Goal: Check status: Check status

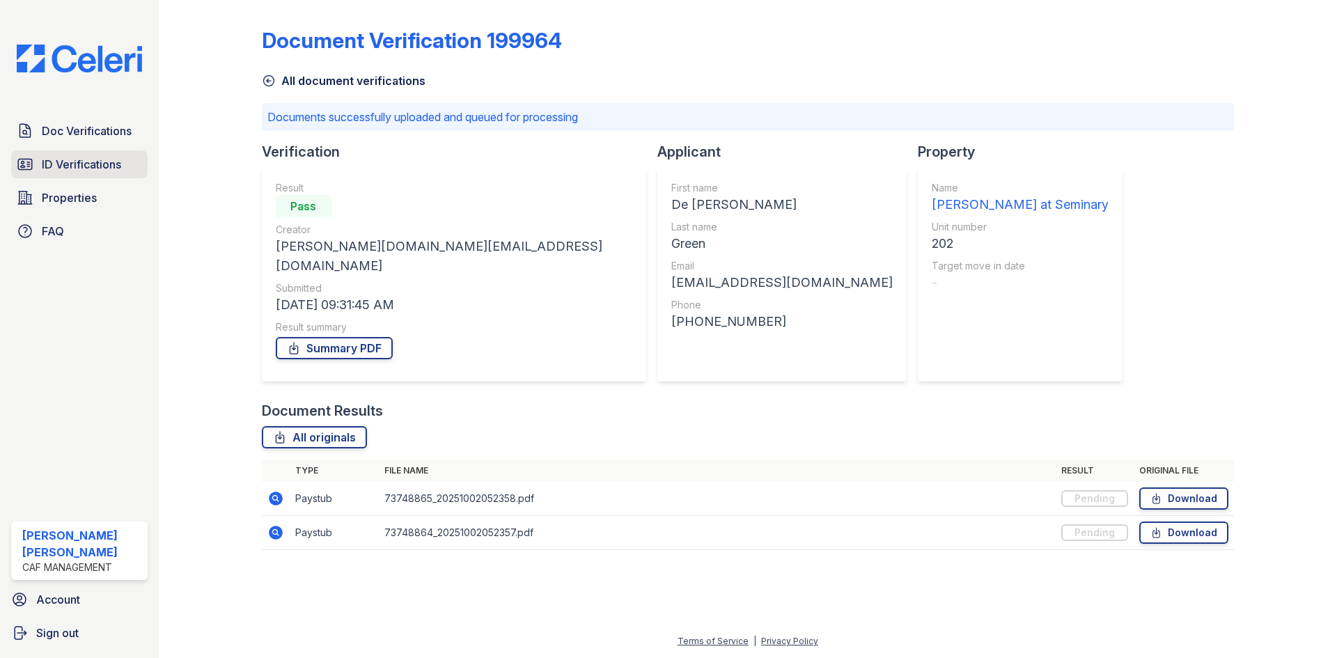
click at [103, 173] on span "ID Verifications" at bounding box center [81, 164] width 79 height 17
click at [113, 171] on span "ID Verifications" at bounding box center [81, 164] width 79 height 17
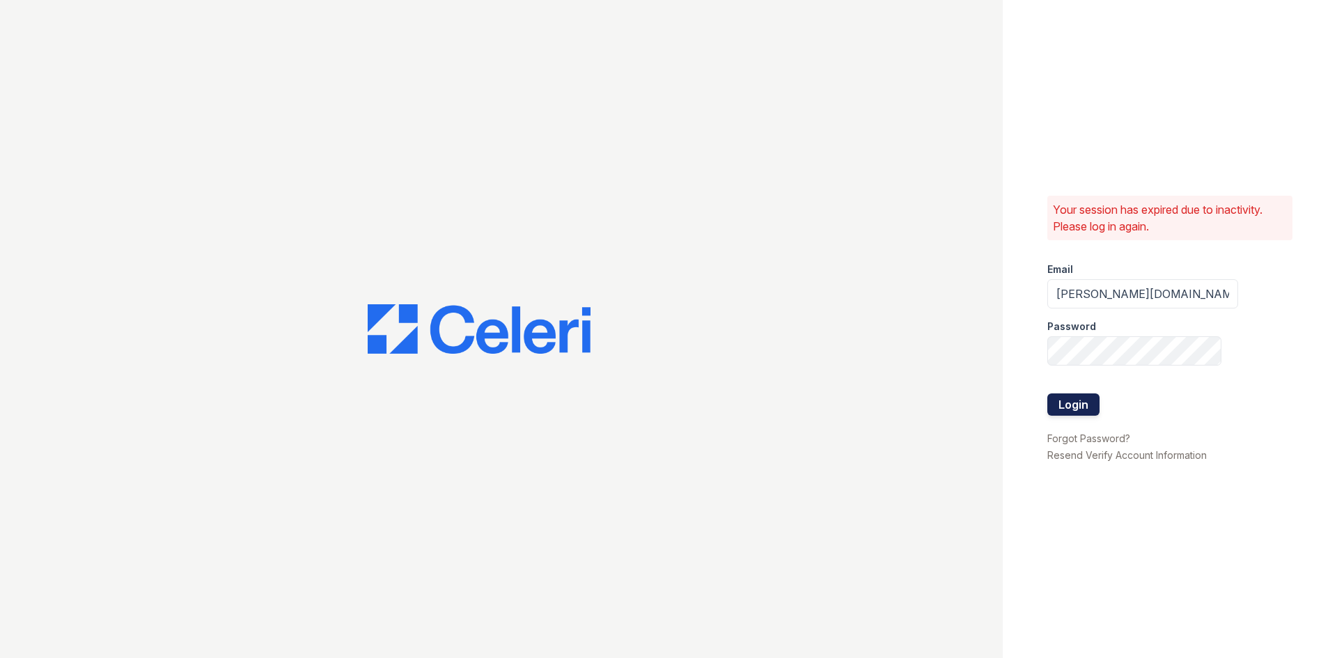
click at [1084, 399] on button "Login" at bounding box center [1074, 405] width 52 height 22
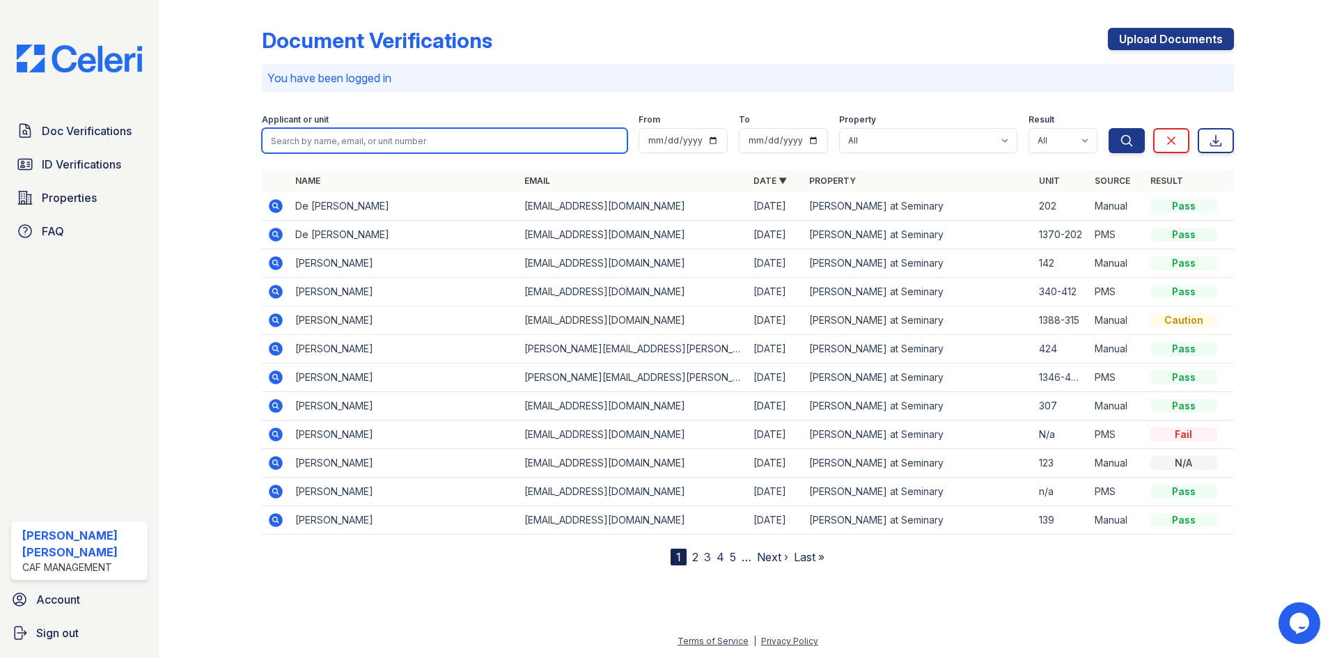
click at [458, 145] on input "search" at bounding box center [445, 140] width 366 height 25
type input "kalisa"
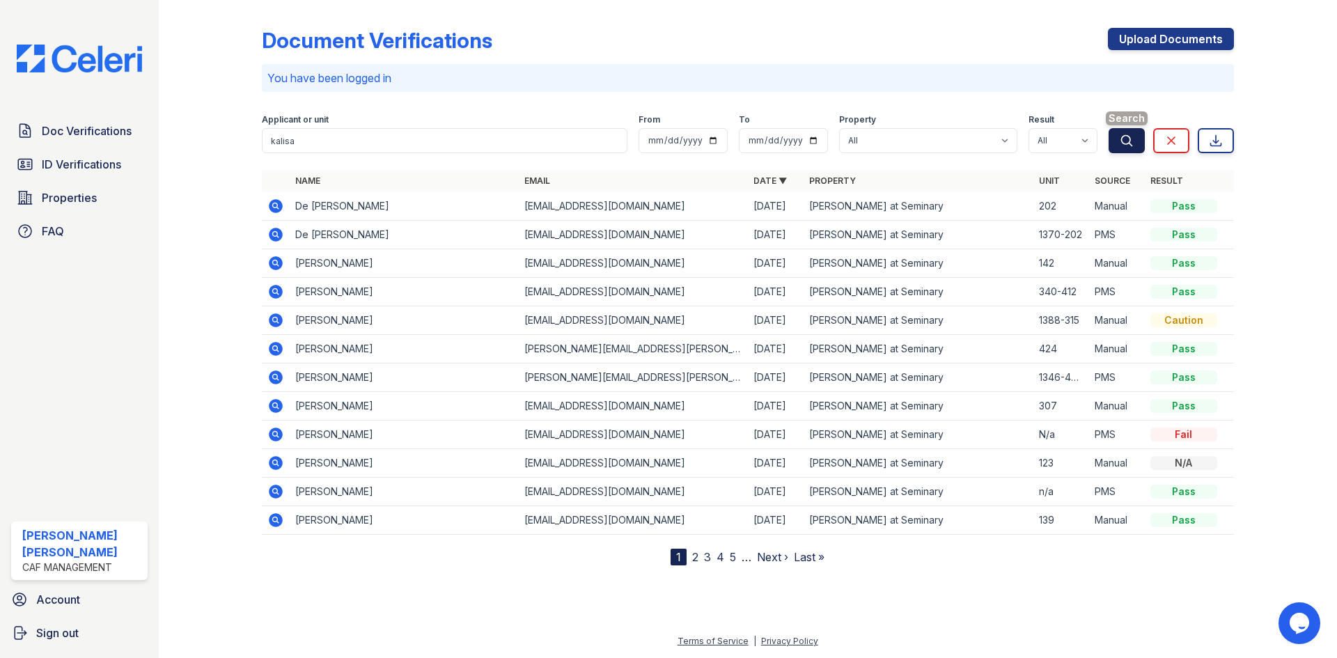
click at [1117, 143] on button "Search" at bounding box center [1127, 140] width 36 height 25
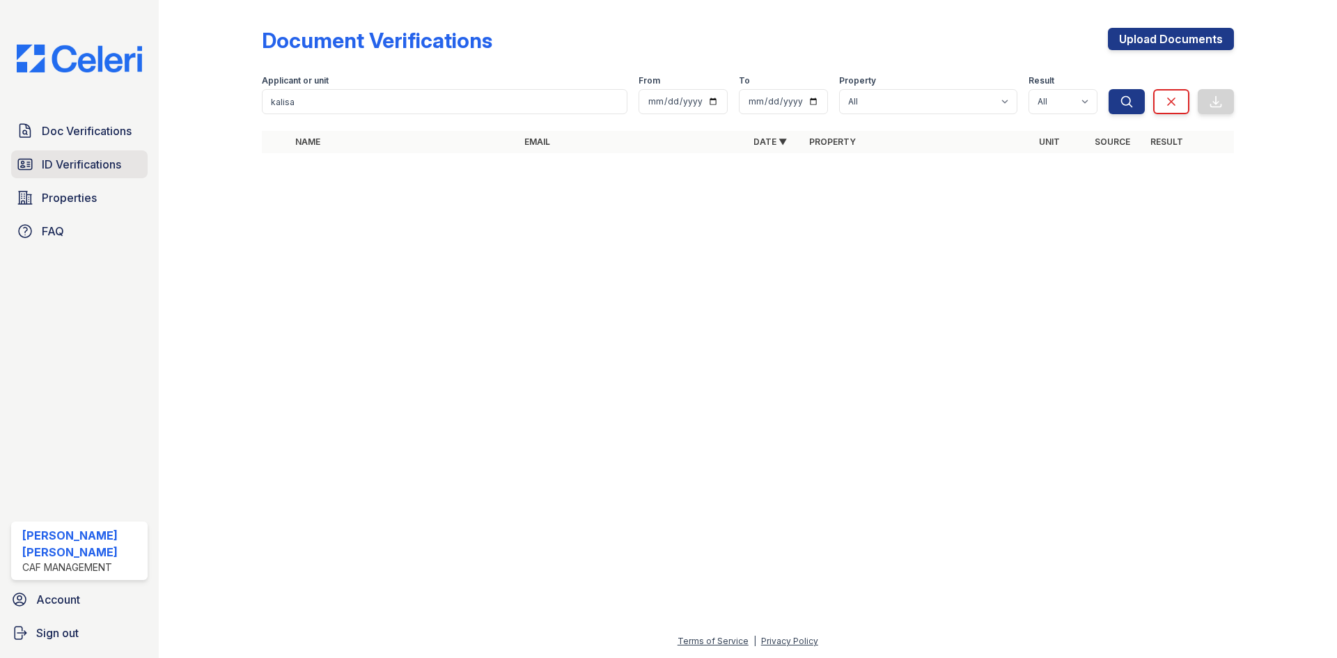
click at [84, 155] on link "ID Verifications" at bounding box center [79, 164] width 137 height 28
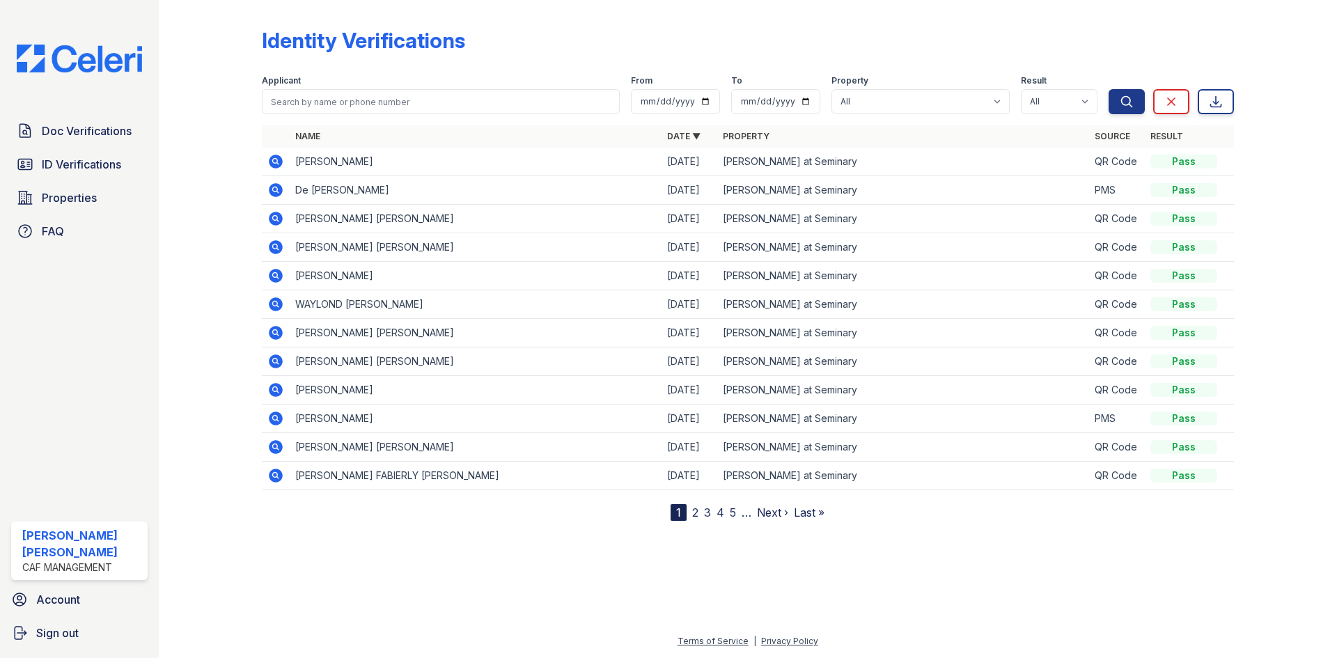
click at [277, 276] on icon at bounding box center [275, 275] width 17 height 17
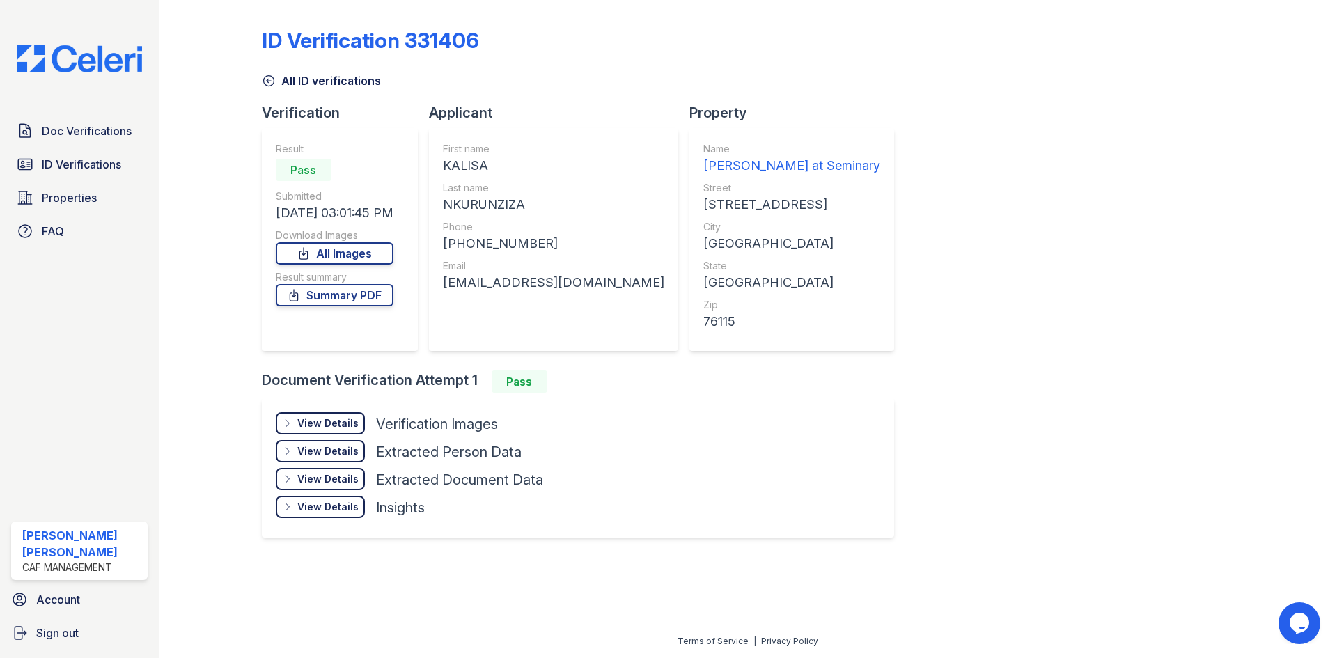
click at [312, 430] on div "View Details" at bounding box center [327, 424] width 61 height 14
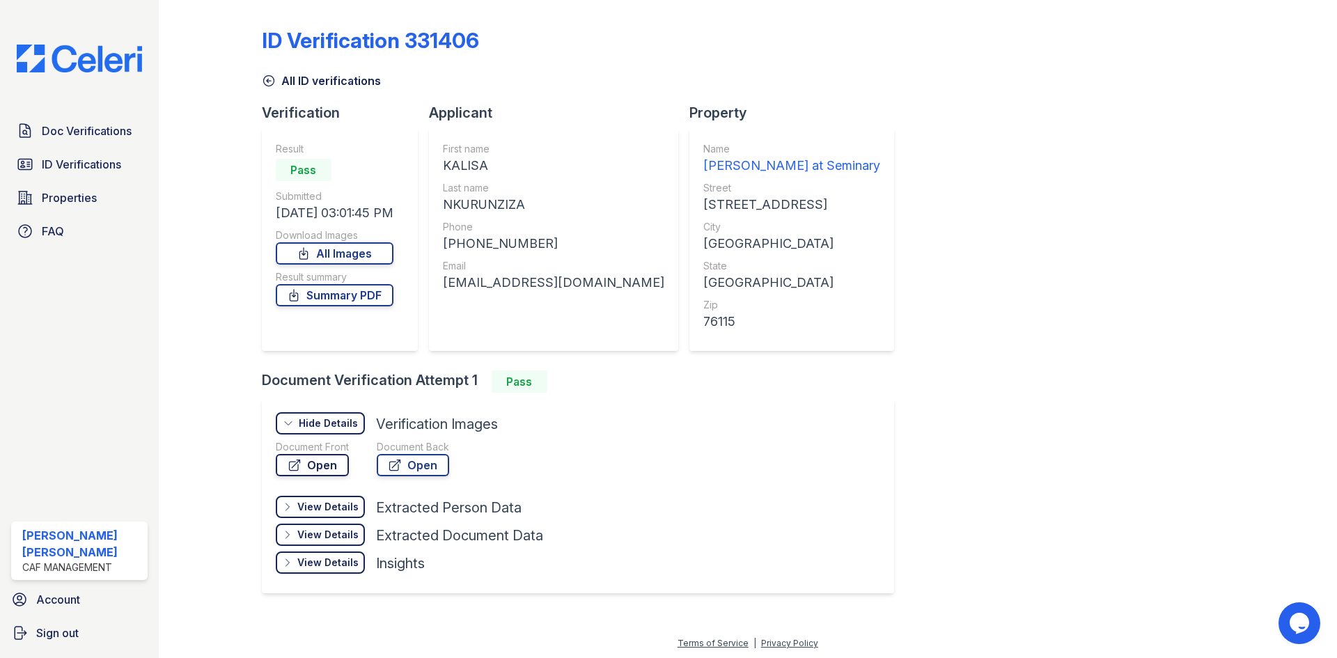
click at [326, 463] on link "Open" at bounding box center [312, 465] width 73 height 22
